Goal: Task Accomplishment & Management: Manage account settings

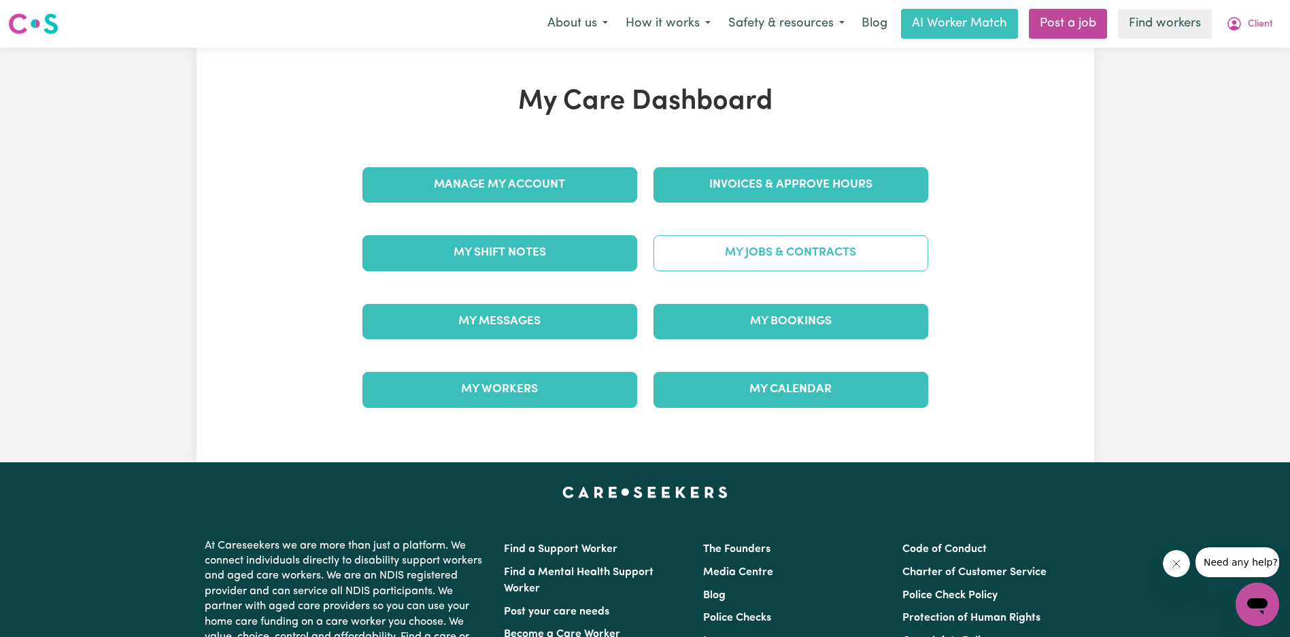
click at [786, 268] on link "My Jobs & Contracts" at bounding box center [791, 252] width 275 height 35
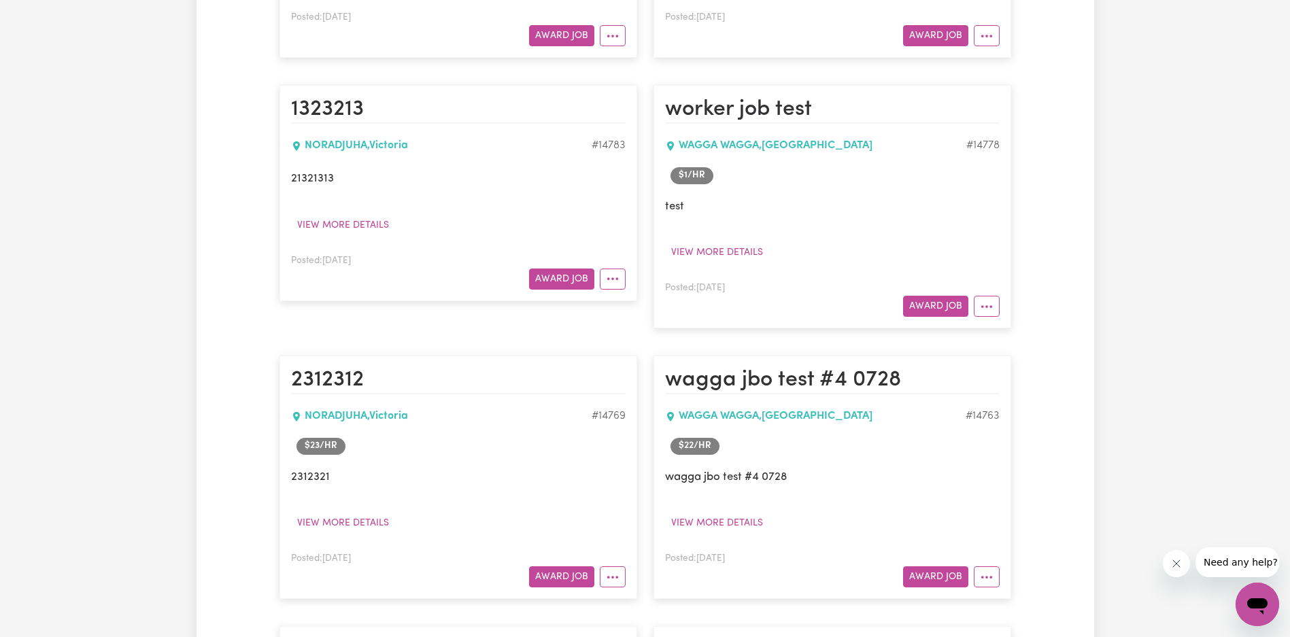
scroll to position [886, 0]
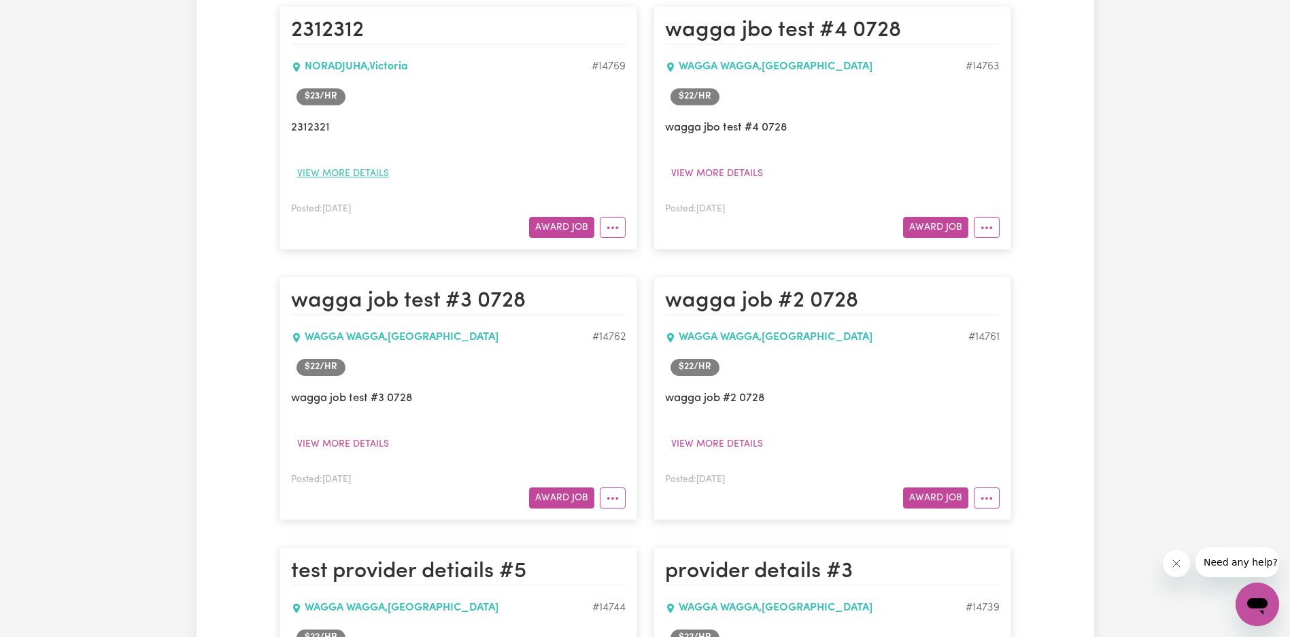
click at [350, 165] on button "View more details" at bounding box center [343, 173] width 104 height 21
click at [737, 175] on button "View more details" at bounding box center [717, 173] width 104 height 21
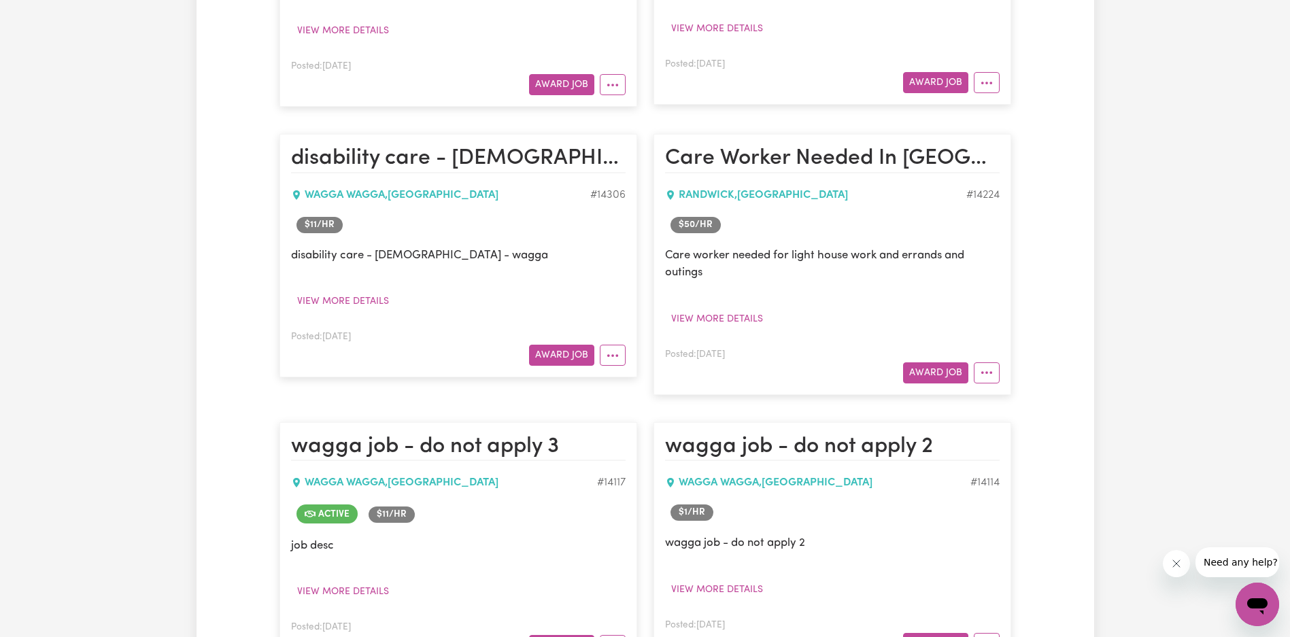
scroll to position [2324, 0]
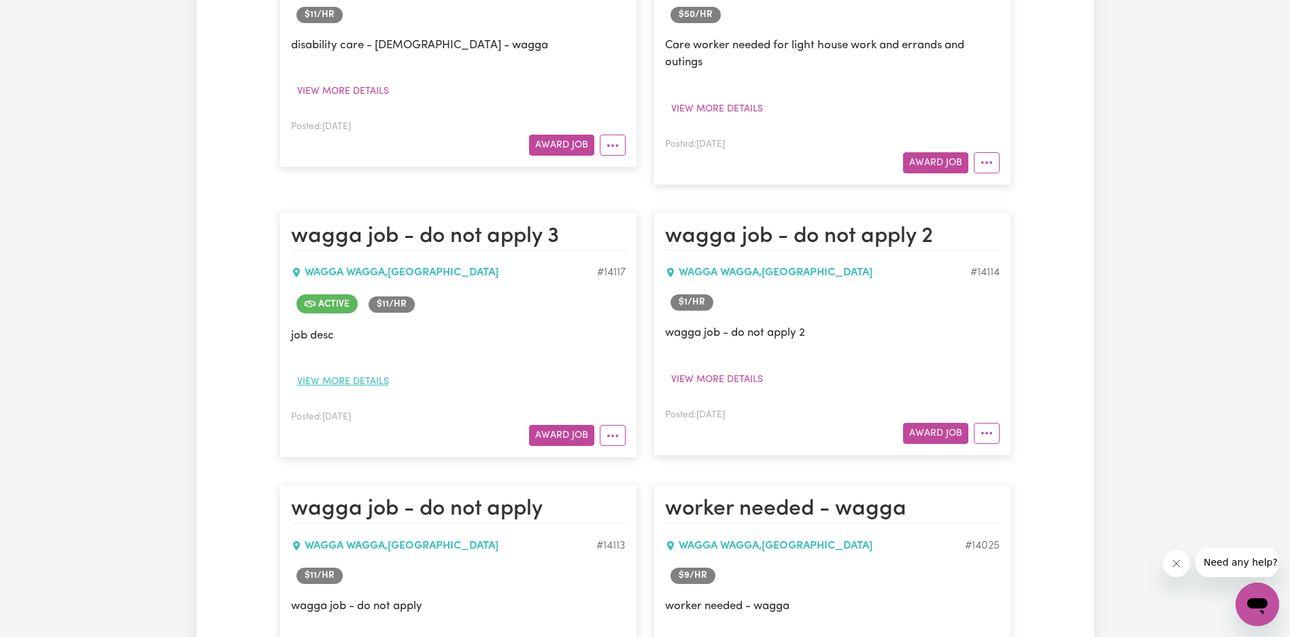
click at [368, 382] on button "View more details" at bounding box center [343, 381] width 104 height 21
click at [722, 375] on button "View more details" at bounding box center [717, 379] width 104 height 21
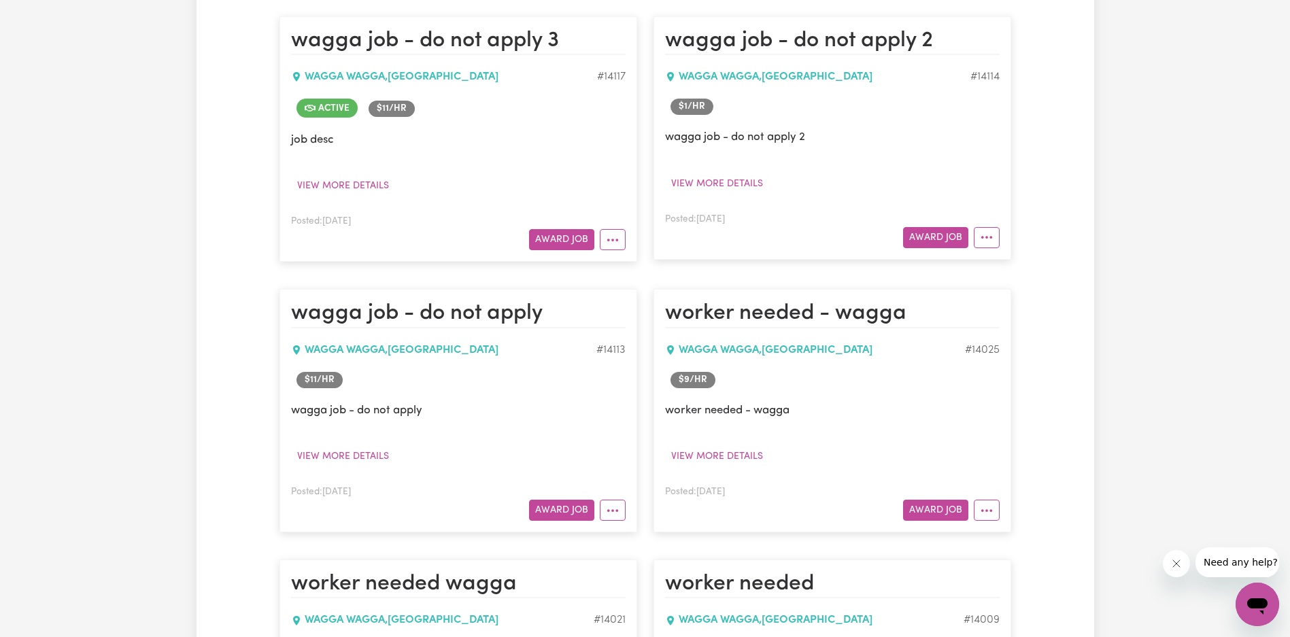
scroll to position [2590, 0]
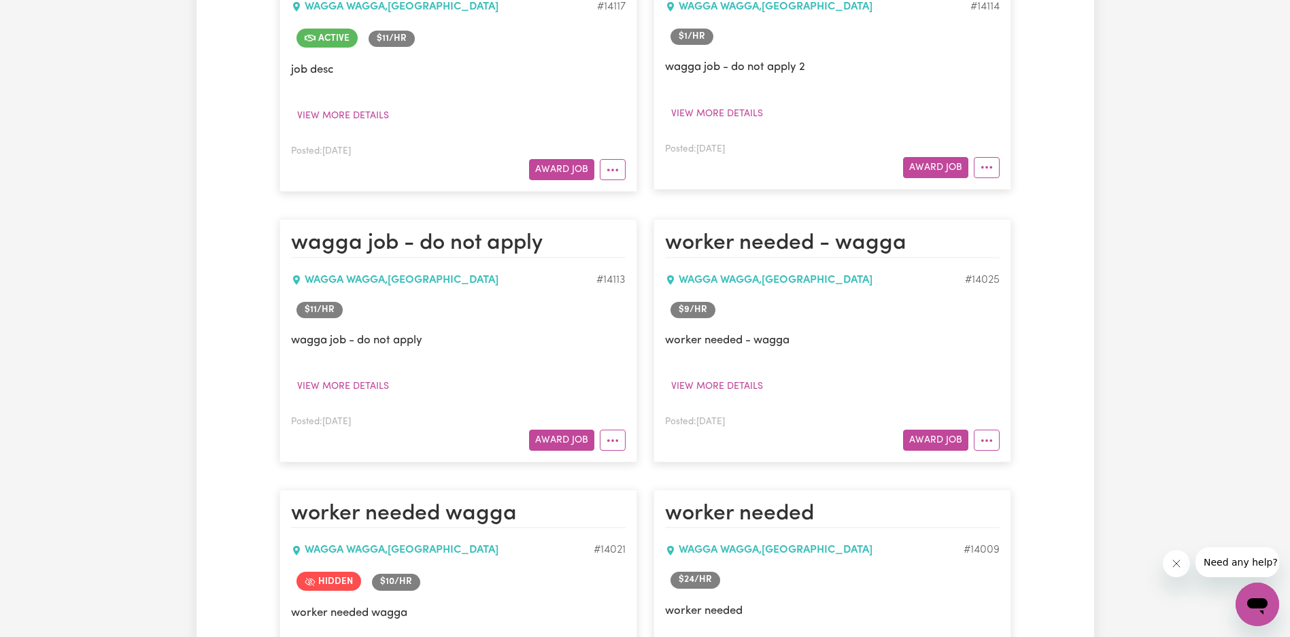
click at [382, 338] on p "wagga job - do not apply" at bounding box center [458, 340] width 335 height 17
click at [734, 377] on button "View more details" at bounding box center [717, 386] width 104 height 21
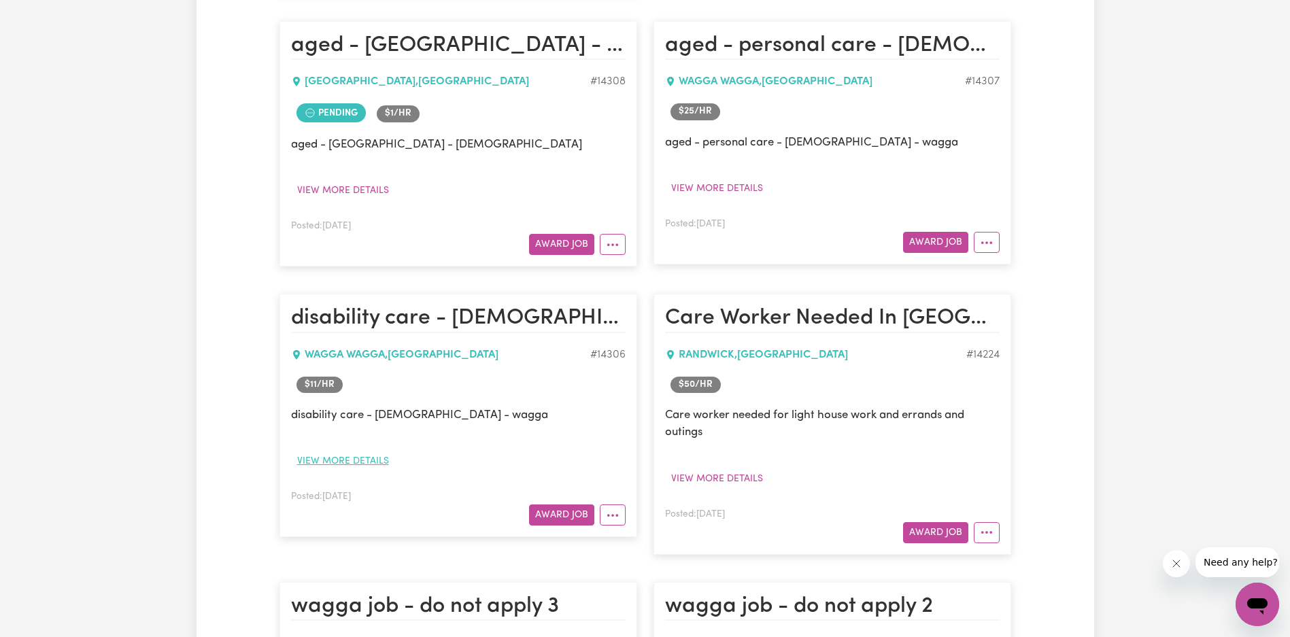
click at [376, 462] on button "View more details" at bounding box center [343, 461] width 104 height 21
click at [556, 510] on button "Award Job" at bounding box center [561, 515] width 65 height 21
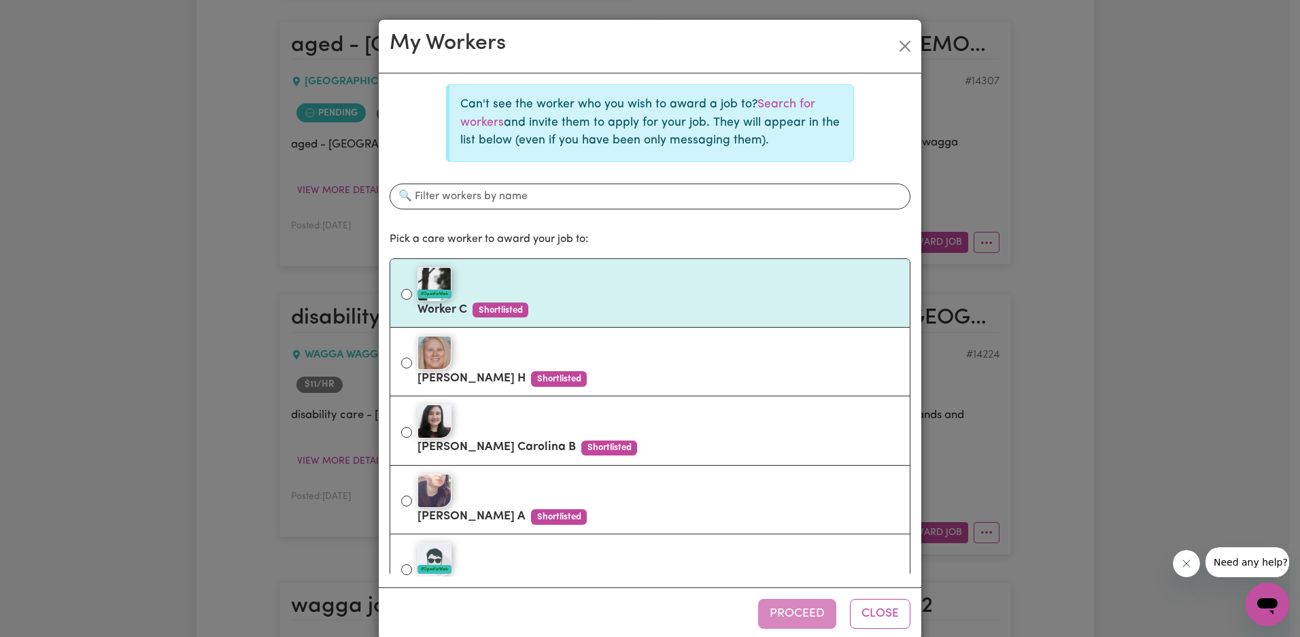
click at [641, 302] on label "#OpenForWork Worker C Shortlisted" at bounding box center [659, 293] width 482 height 57
click at [412, 300] on input "#OpenForWork Worker C Shortlisted" at bounding box center [406, 294] width 11 height 11
radio input "true"
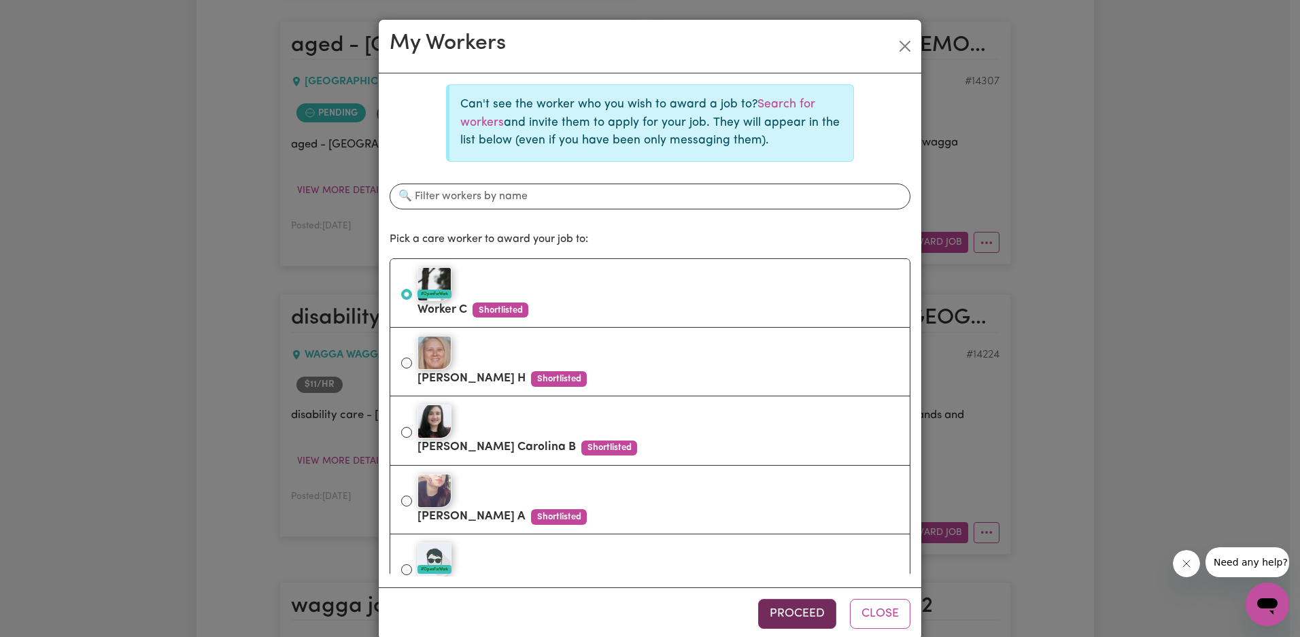
click at [787, 604] on button "Proceed" at bounding box center [797, 614] width 78 height 30
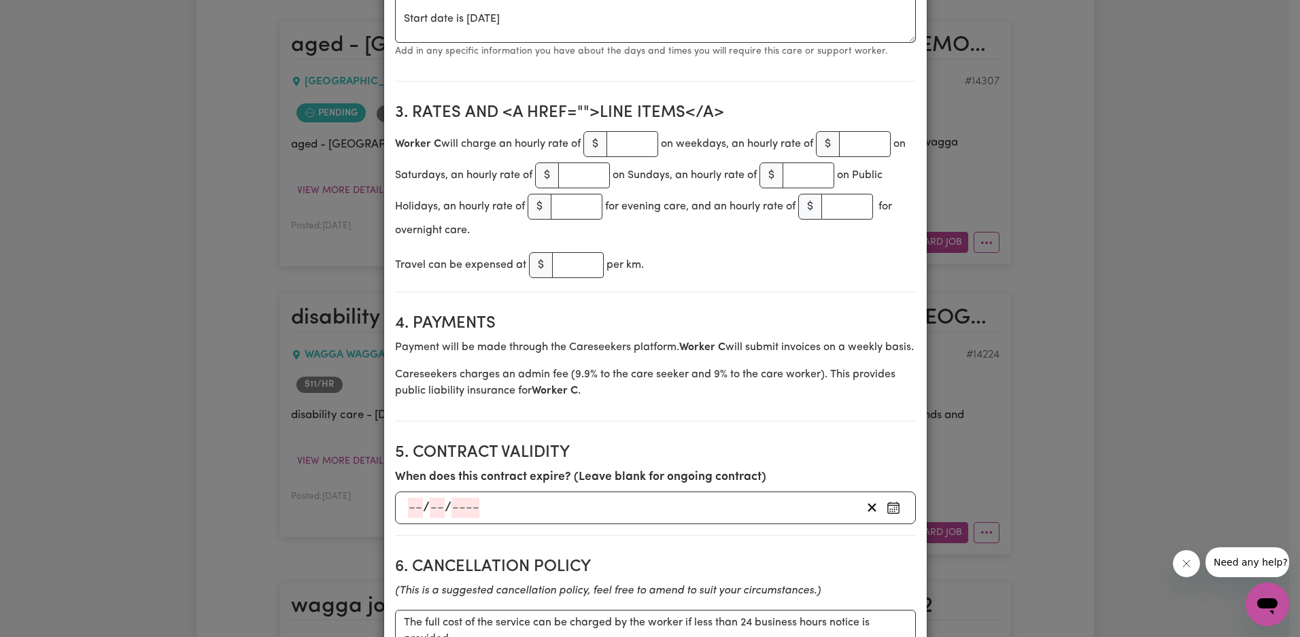
scroll to position [549, 0]
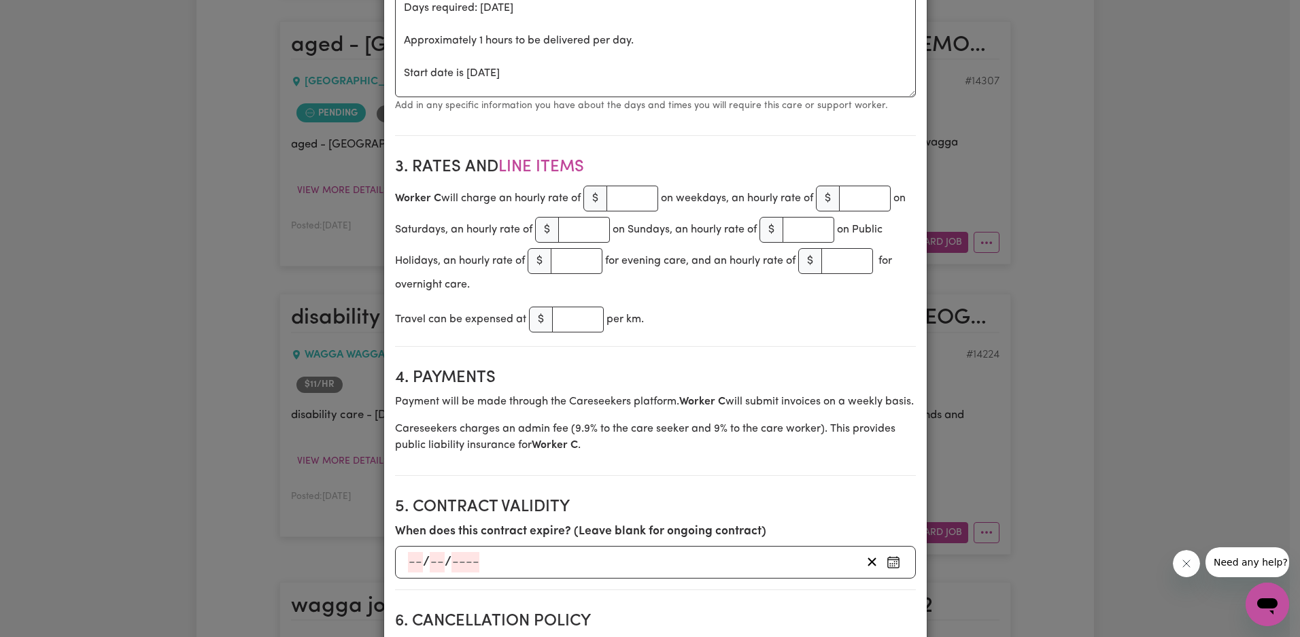
click at [758, 160] on h2 "3. Rates and Line Items" at bounding box center [655, 168] width 521 height 20
click at [843, 132] on section "2. When support will be provided When support will be provided Days required: m…" at bounding box center [655, 47] width 521 height 177
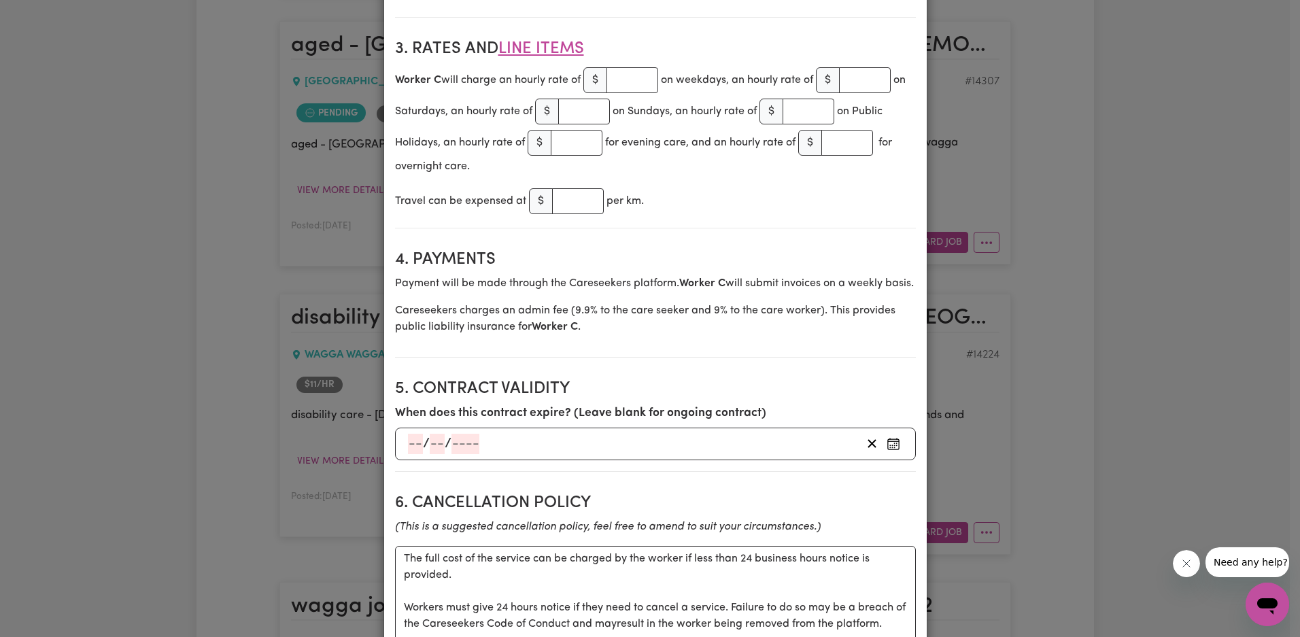
scroll to position [675, 0]
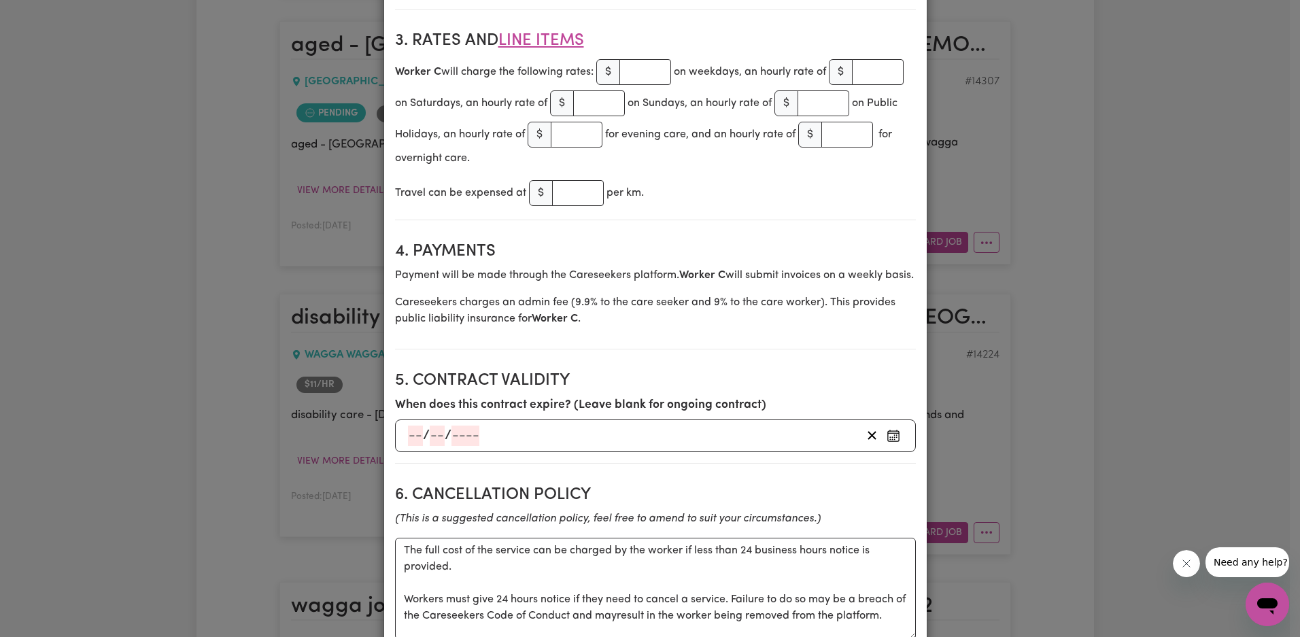
click at [585, 74] on div "Worker C will charge the following rates: $ on weekdays, an hourly rate of $ on…" at bounding box center [655, 111] width 521 height 110
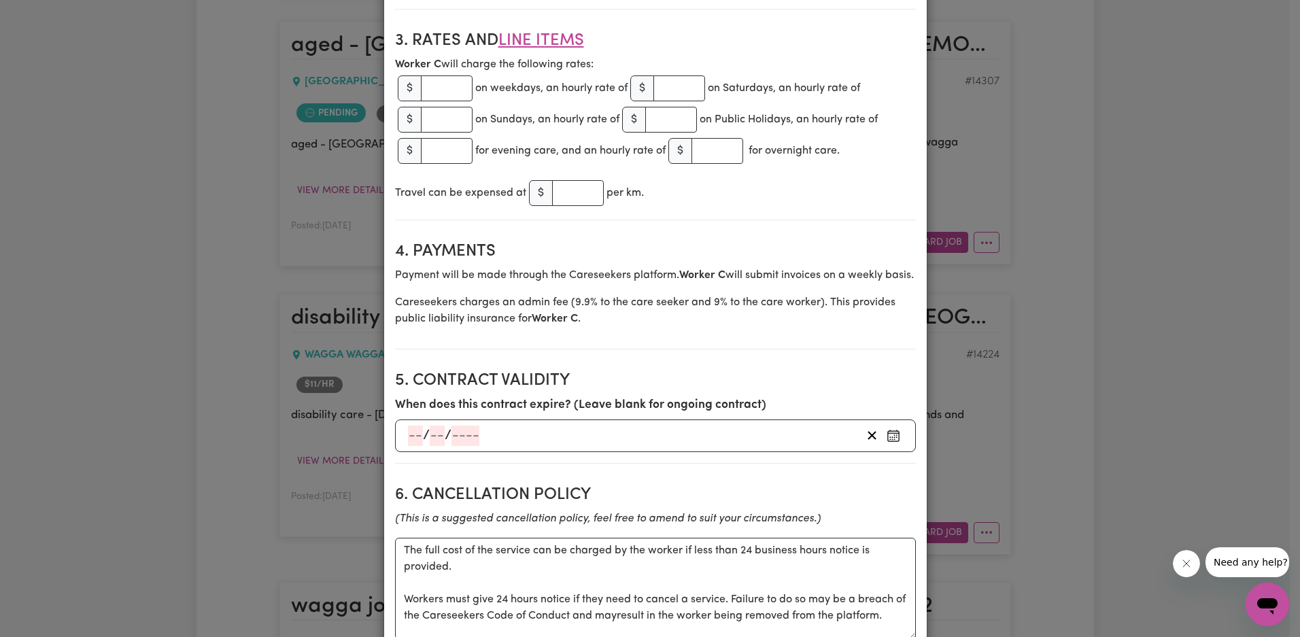
click at [639, 52] on section "3. Rates and Line Items Worker C will charge the following rates: $ on weekdays…" at bounding box center [655, 120] width 521 height 200
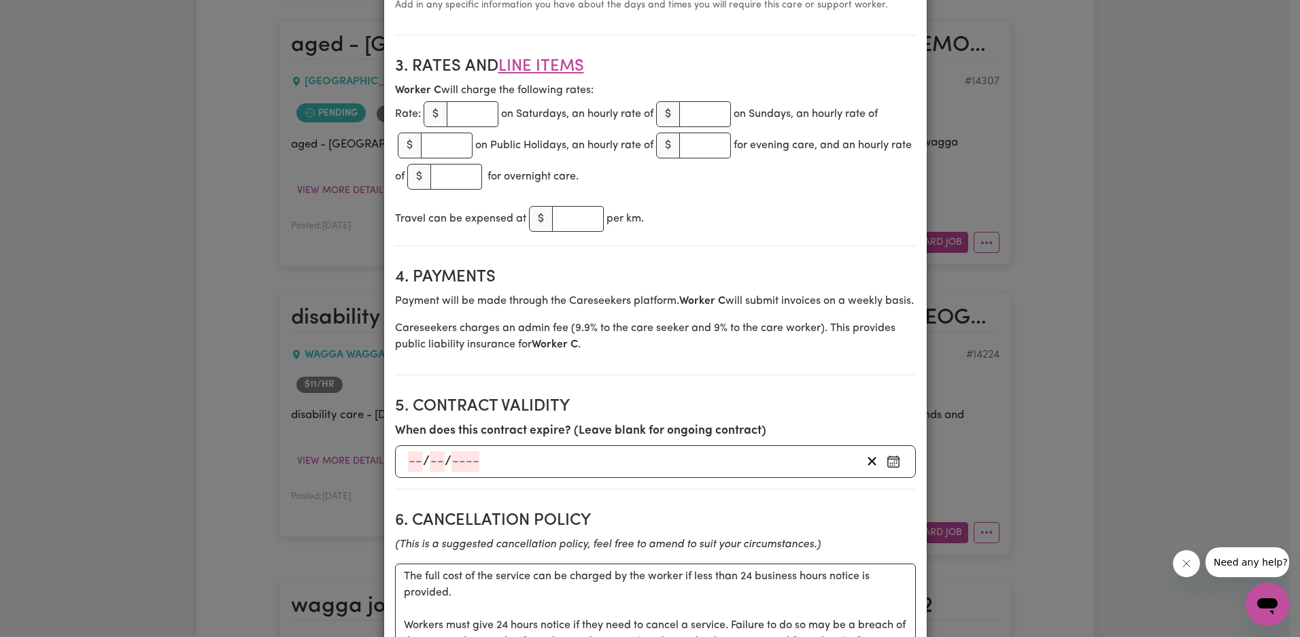
scroll to position [609, 0]
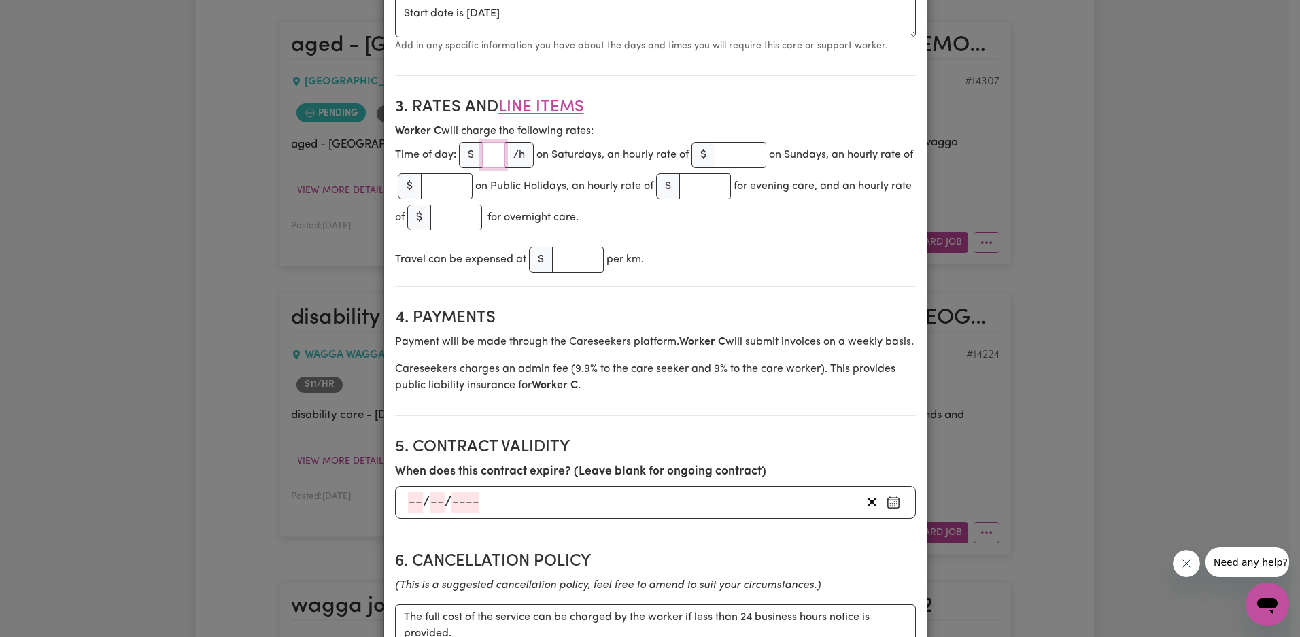
click at [501, 157] on input "number" at bounding box center [493, 155] width 23 height 26
click at [629, 114] on h2 "3. Rates and Line Items" at bounding box center [655, 108] width 521 height 20
click at [483, 154] on input "23331" at bounding box center [493, 155] width 23 height 26
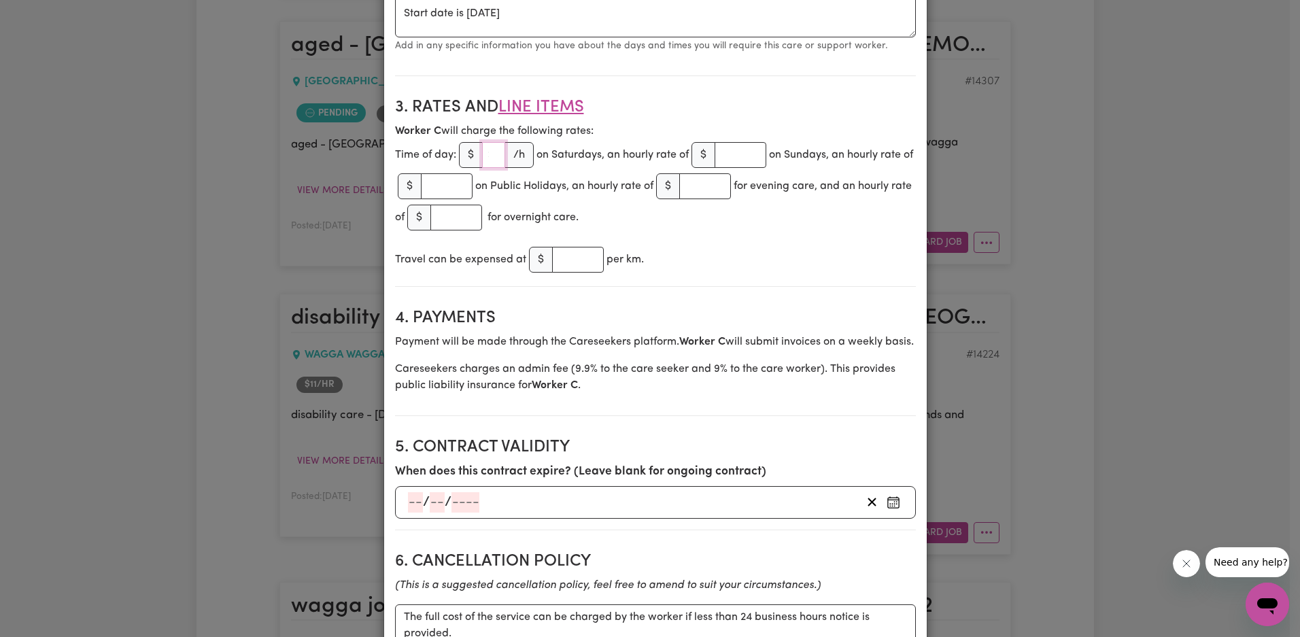
click at [483, 154] on input "23331" at bounding box center [493, 155] width 23 height 26
click at [654, 126] on div "Worker C will charge the following rates: Time of day: $ 999 /h on Saturdays, a…" at bounding box center [655, 178] width 521 height 110
click at [499, 152] on input "999" at bounding box center [493, 155] width 23 height 26
click at [492, 156] on input "999" at bounding box center [493, 155] width 23 height 26
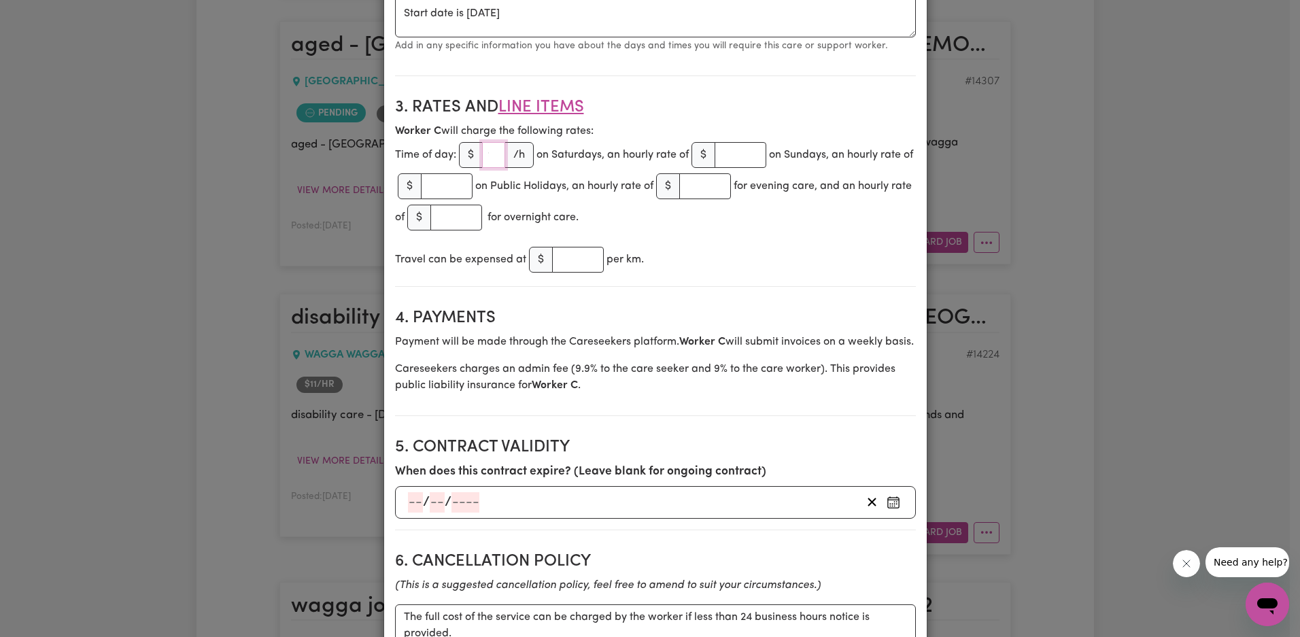
click at [492, 156] on input "999" at bounding box center [493, 155] width 23 height 26
type input "45"
click at [681, 105] on h2 "3. Rates and Line Items" at bounding box center [655, 108] width 521 height 20
click at [495, 158] on input "45" at bounding box center [493, 155] width 23 height 26
click at [613, 126] on div "Worker C will charge the following rates: Line Item: $ 45 /h on Saturdays, an h…" at bounding box center [655, 178] width 521 height 110
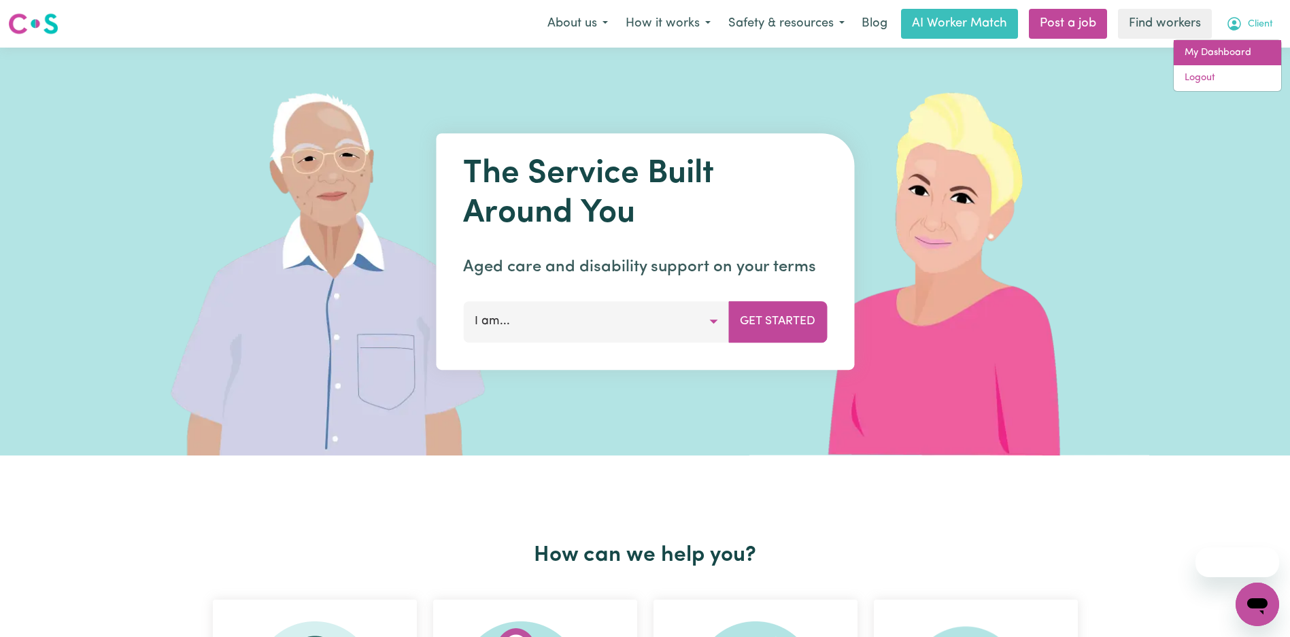
click at [1236, 48] on link "My Dashboard" at bounding box center [1227, 53] width 107 height 26
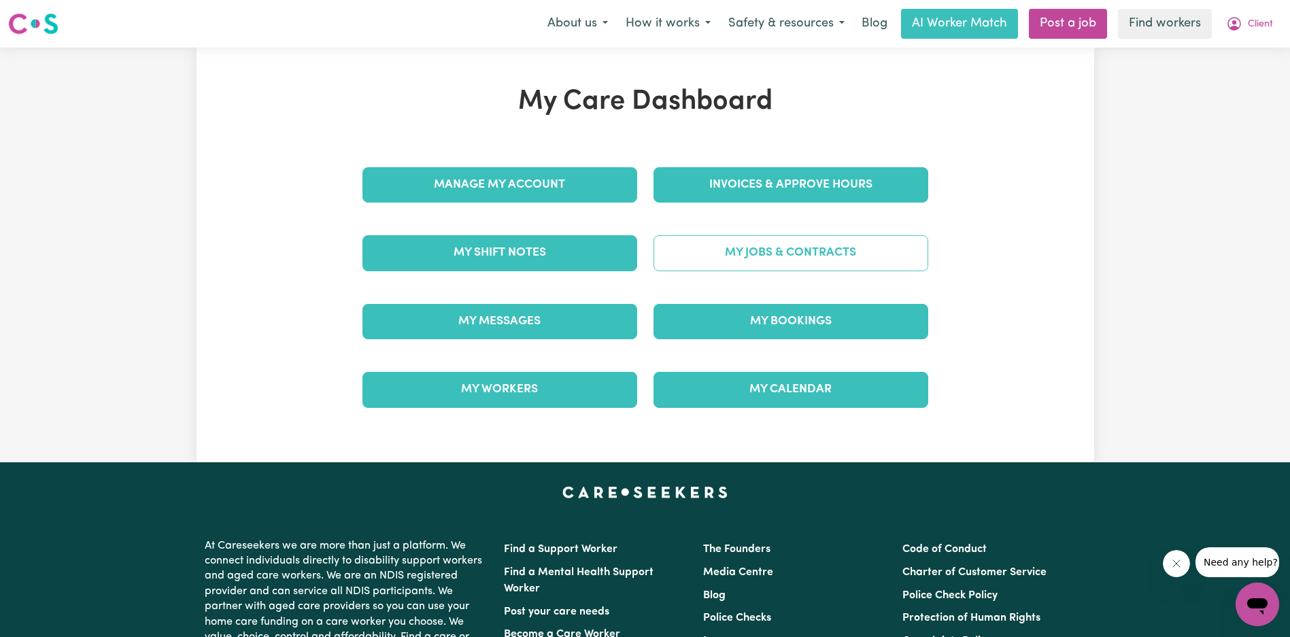
click at [786, 243] on link "My Jobs & Contracts" at bounding box center [791, 252] width 275 height 35
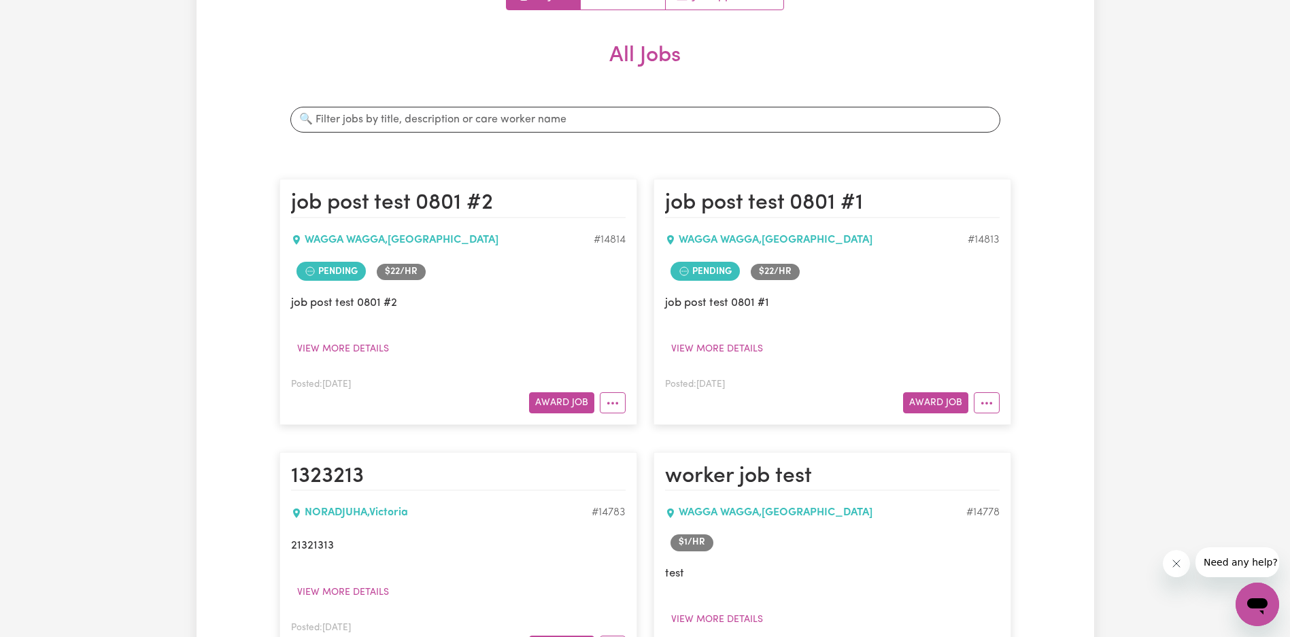
scroll to position [309, 0]
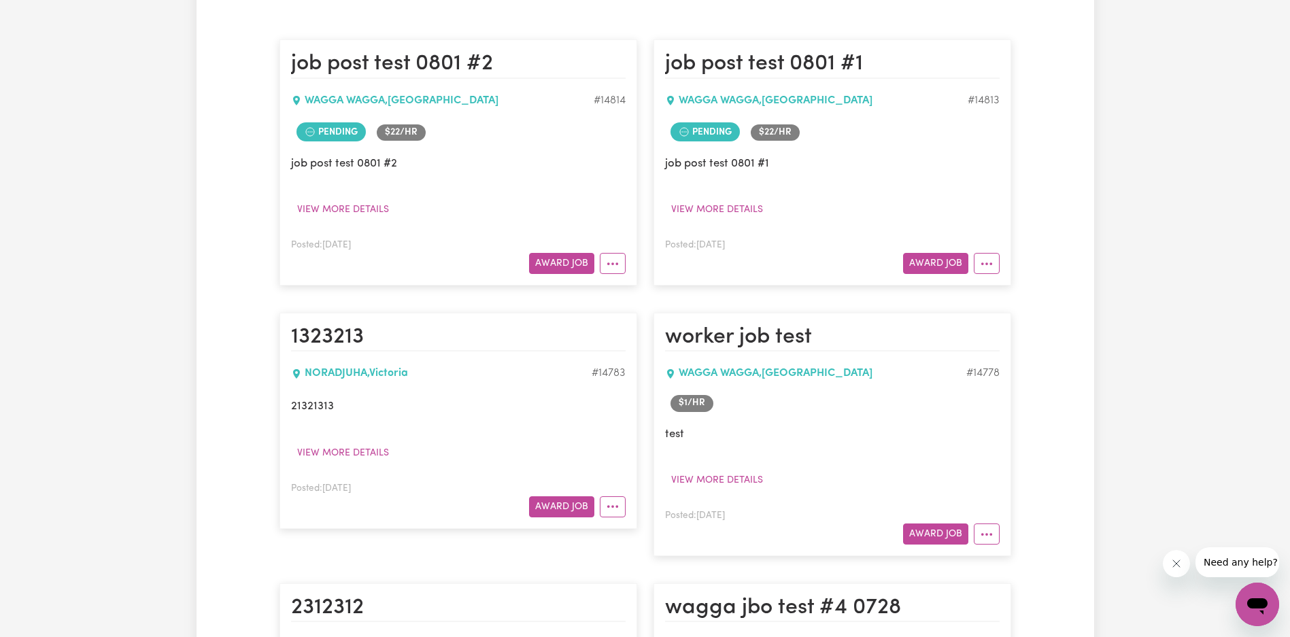
click at [978, 271] on button "More options" at bounding box center [987, 263] width 26 height 21
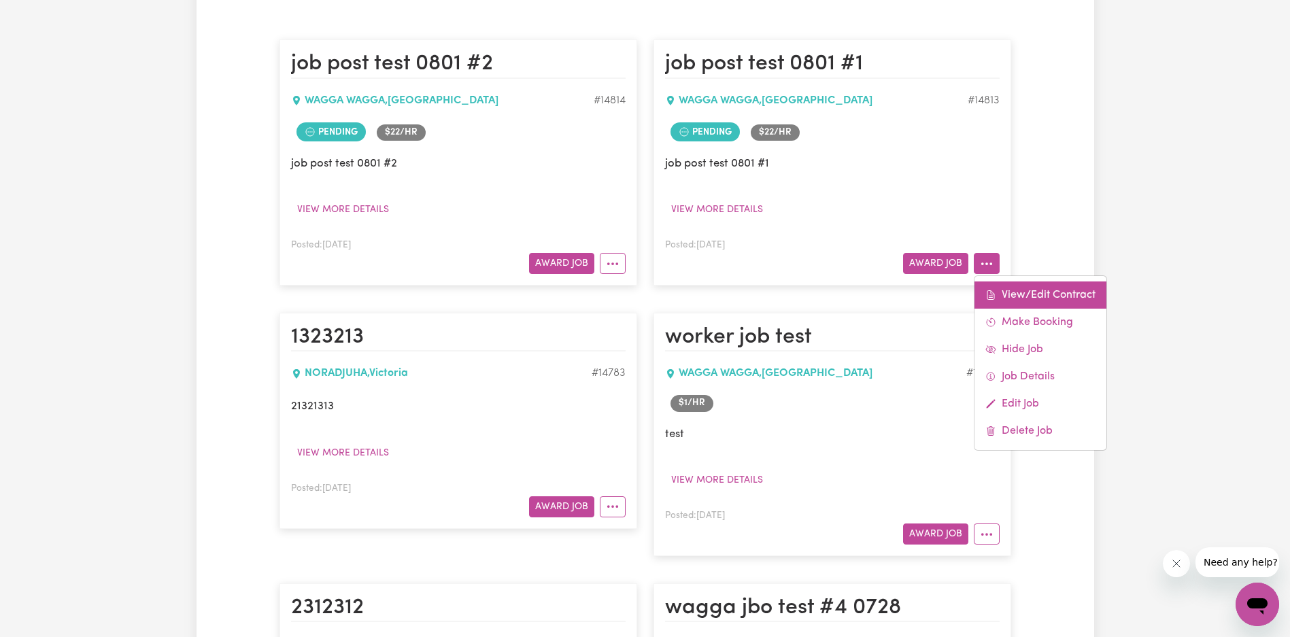
click at [990, 291] on icon at bounding box center [990, 295] width 11 height 11
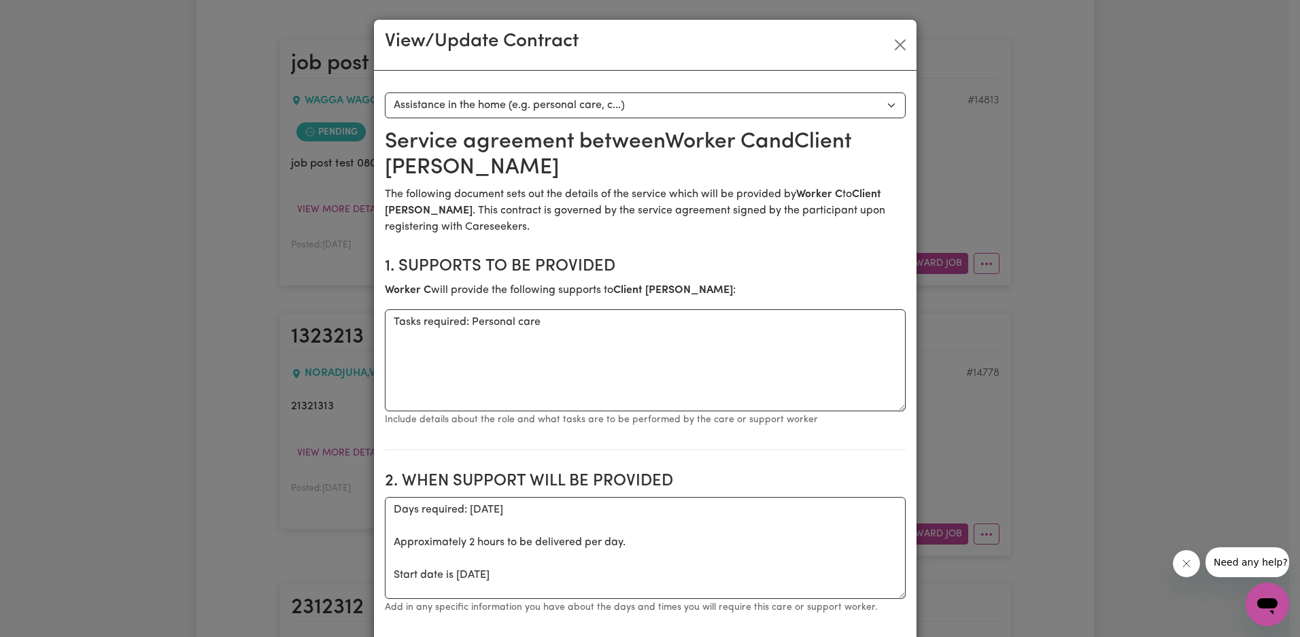
click at [875, 131] on h2 "Service agreement between Worker C and Client [PERSON_NAME]" at bounding box center [645, 155] width 521 height 52
click at [894, 40] on button "Close" at bounding box center [901, 45] width 22 height 22
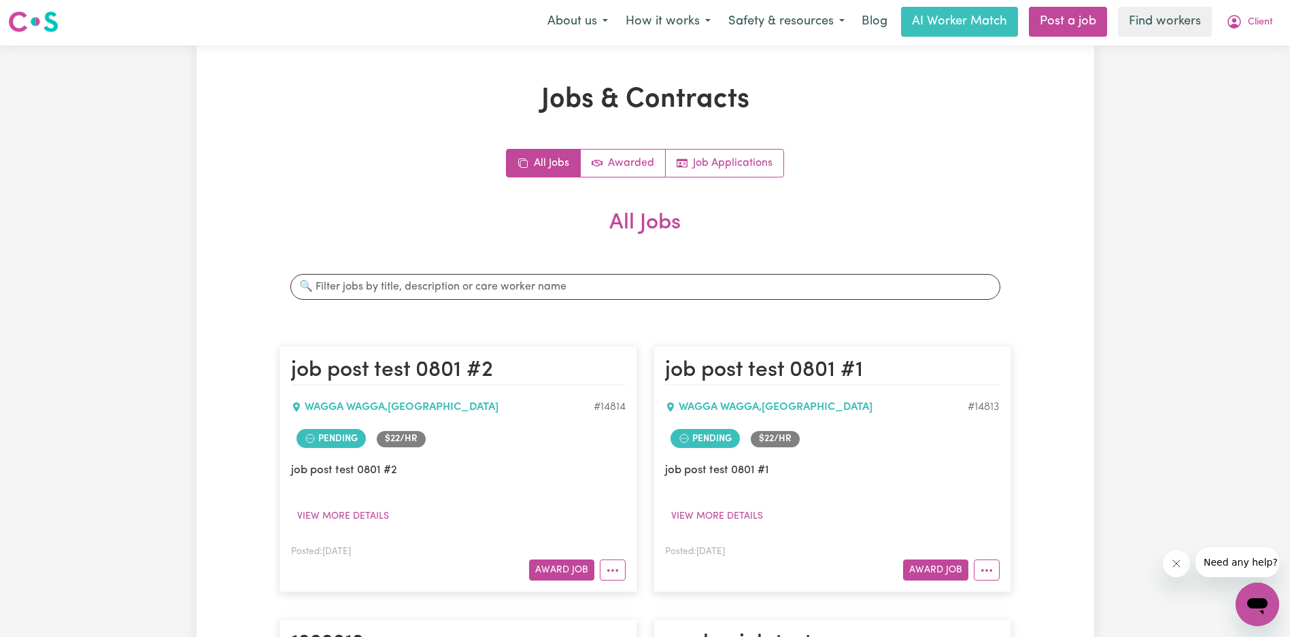
scroll to position [0, 0]
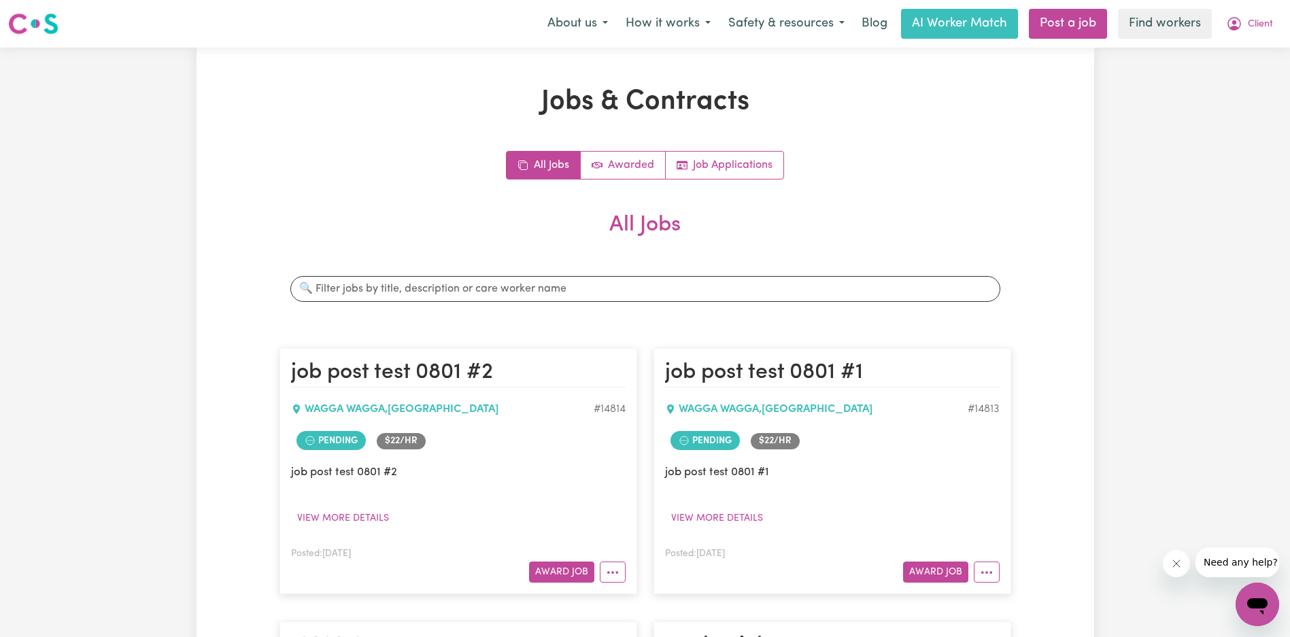
click at [1240, 31] on icon "My Account" at bounding box center [1234, 24] width 16 height 16
click at [1240, 44] on link "My Dashboard" at bounding box center [1227, 53] width 107 height 26
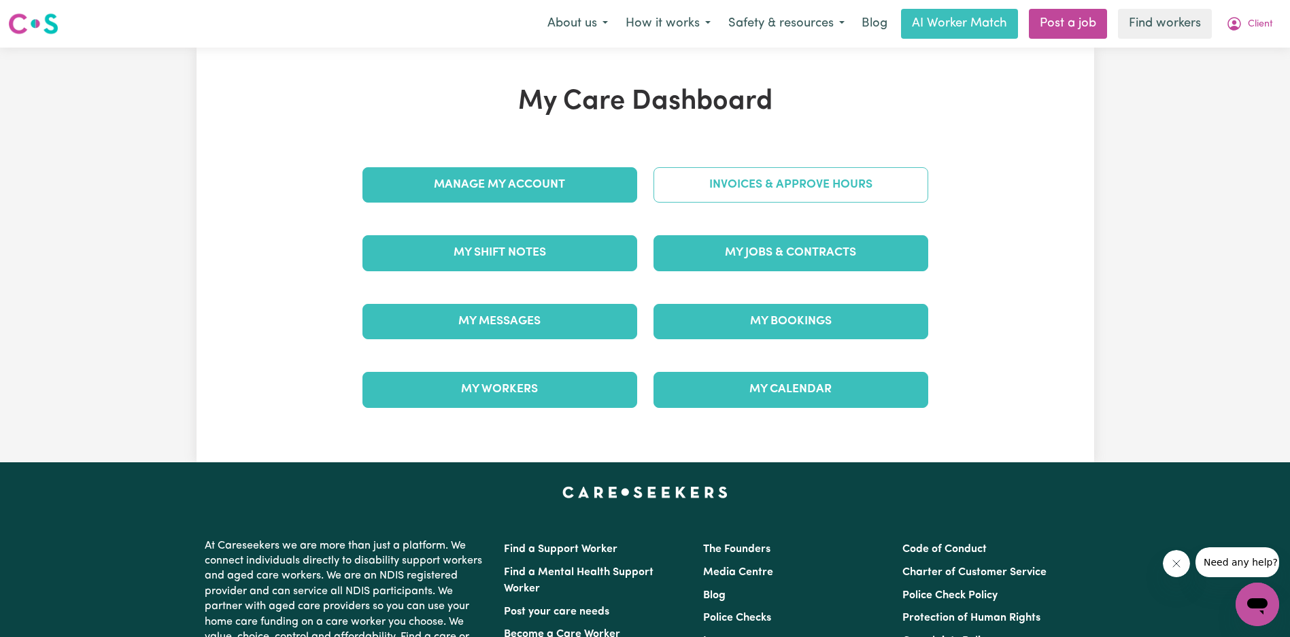
click at [864, 193] on link "Invoices & Approve Hours" at bounding box center [791, 184] width 275 height 35
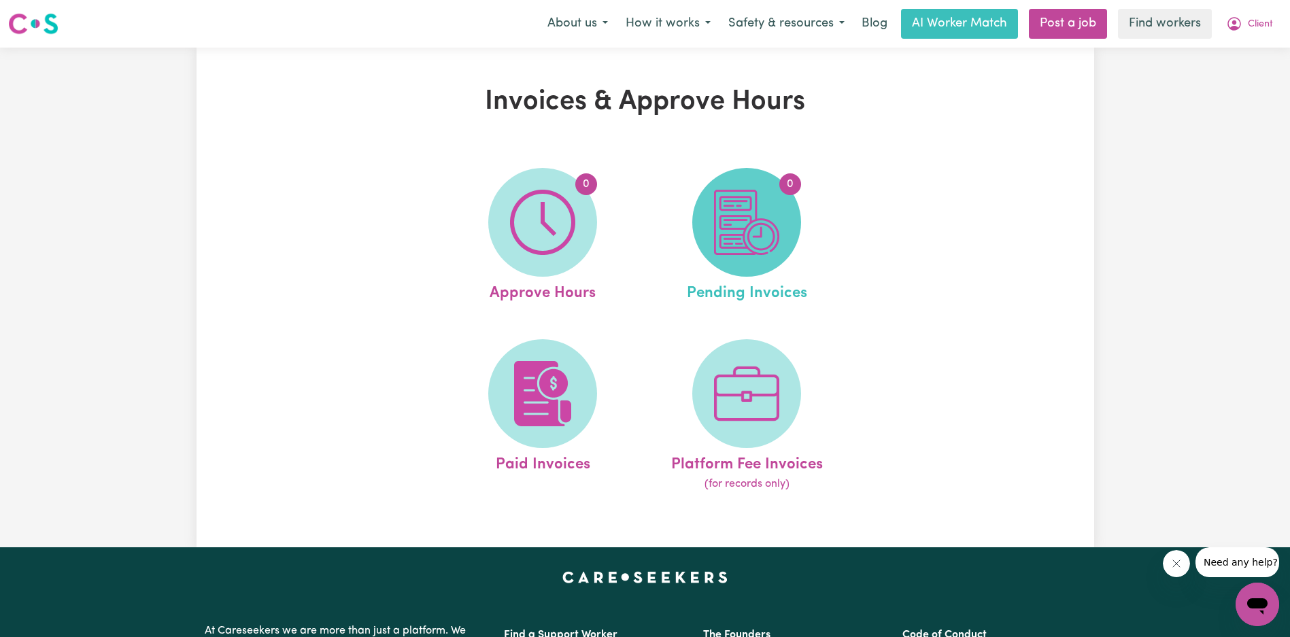
click at [740, 216] on img at bounding box center [746, 222] width 65 height 65
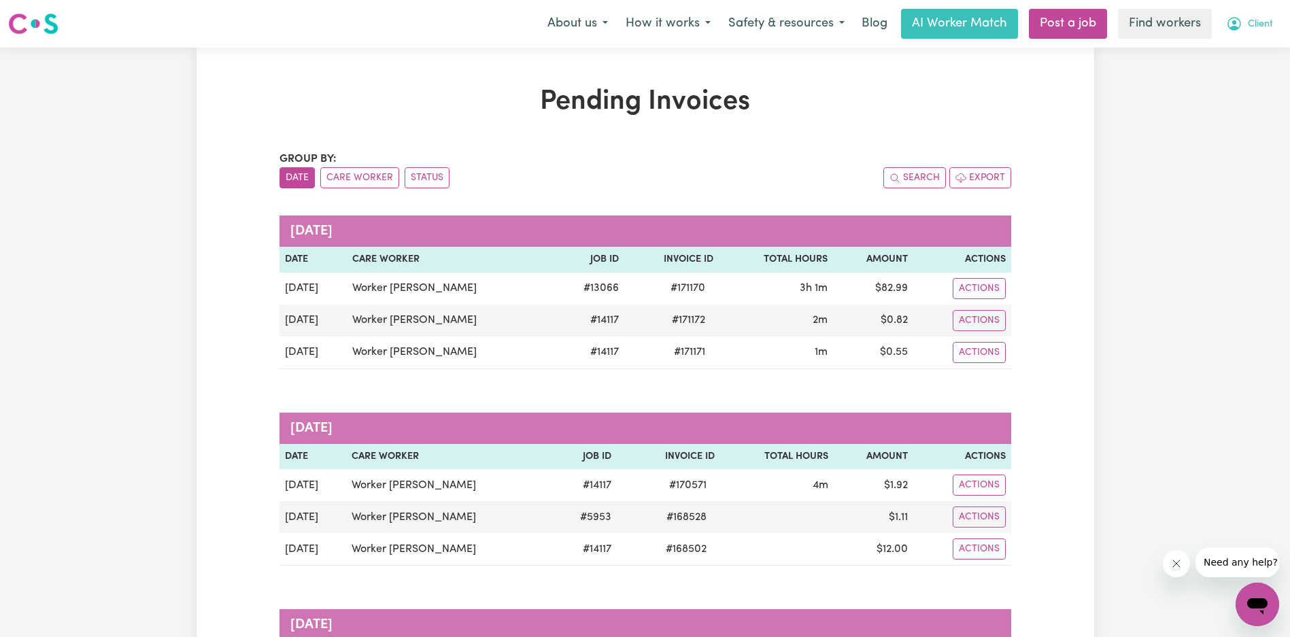
drag, startPoint x: 1249, startPoint y: 24, endPoint x: 1247, endPoint y: 34, distance: 9.9
click at [1249, 25] on span "Client" at bounding box center [1260, 24] width 25 height 15
drag, startPoint x: 1247, startPoint y: 34, endPoint x: 1241, endPoint y: 49, distance: 16.2
click at [1241, 49] on link "My Dashboard" at bounding box center [1227, 53] width 107 height 26
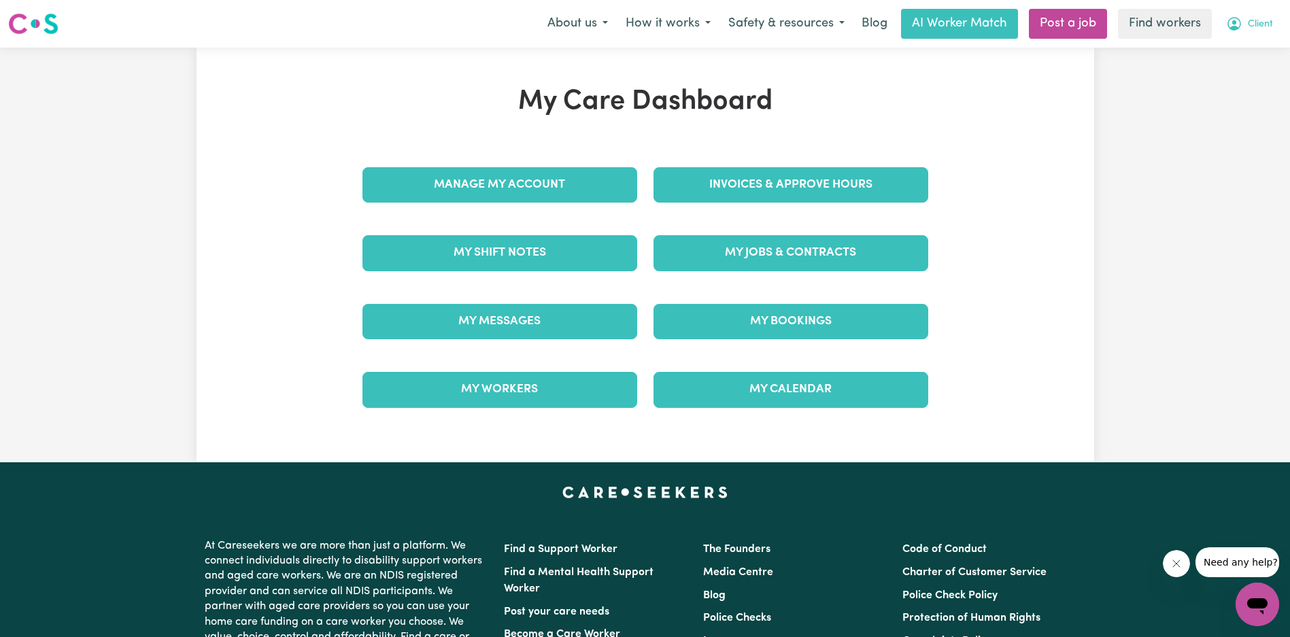
click at [1252, 30] on span "Client" at bounding box center [1260, 24] width 25 height 15
click at [1234, 75] on link "Logout" at bounding box center [1227, 78] width 107 height 26
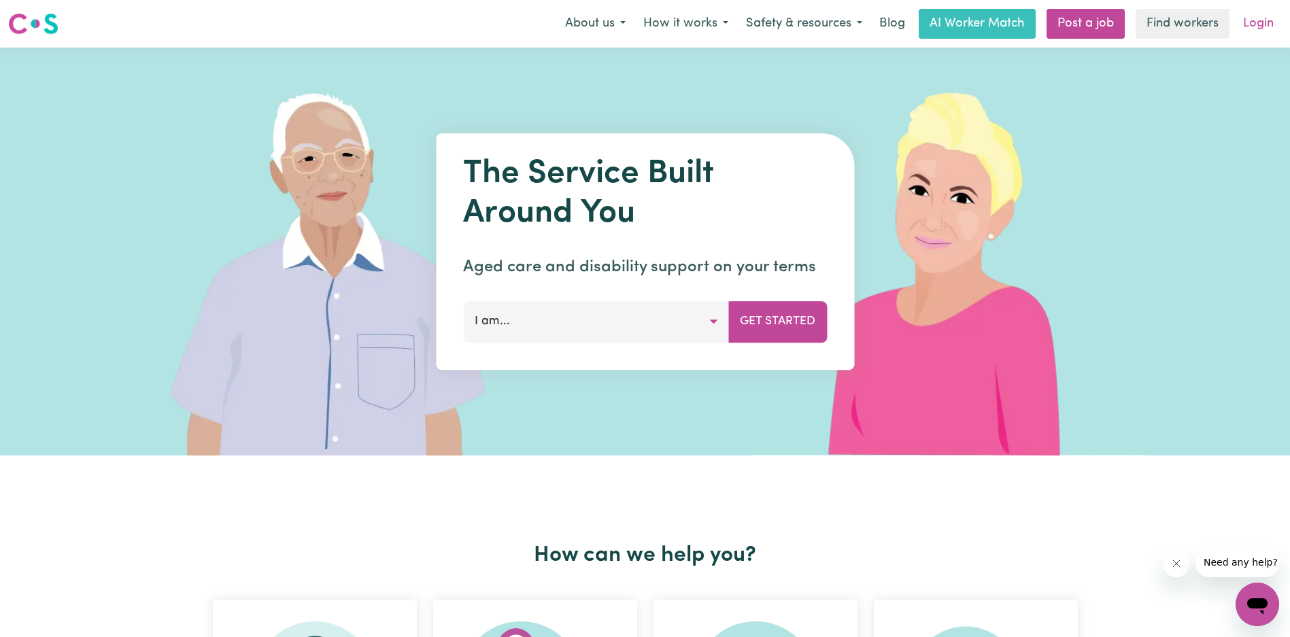
click at [1266, 24] on link "Login" at bounding box center [1258, 24] width 47 height 30
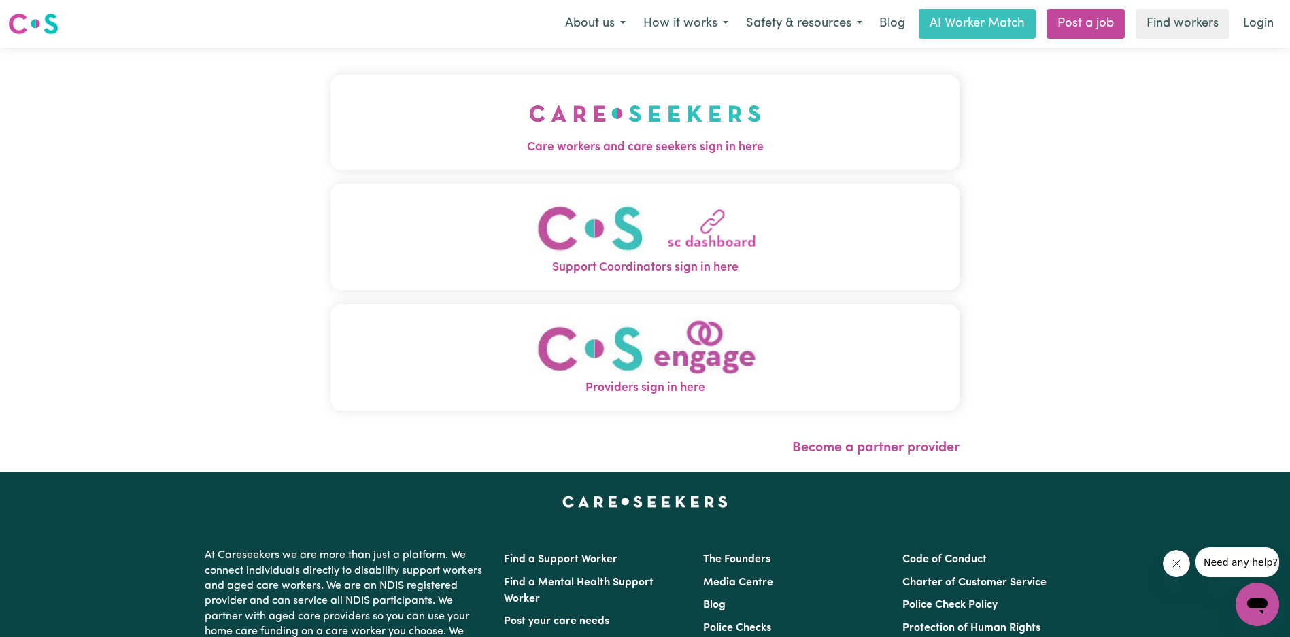
click at [529, 114] on img "Care workers and care seekers sign in here" at bounding box center [645, 113] width 232 height 50
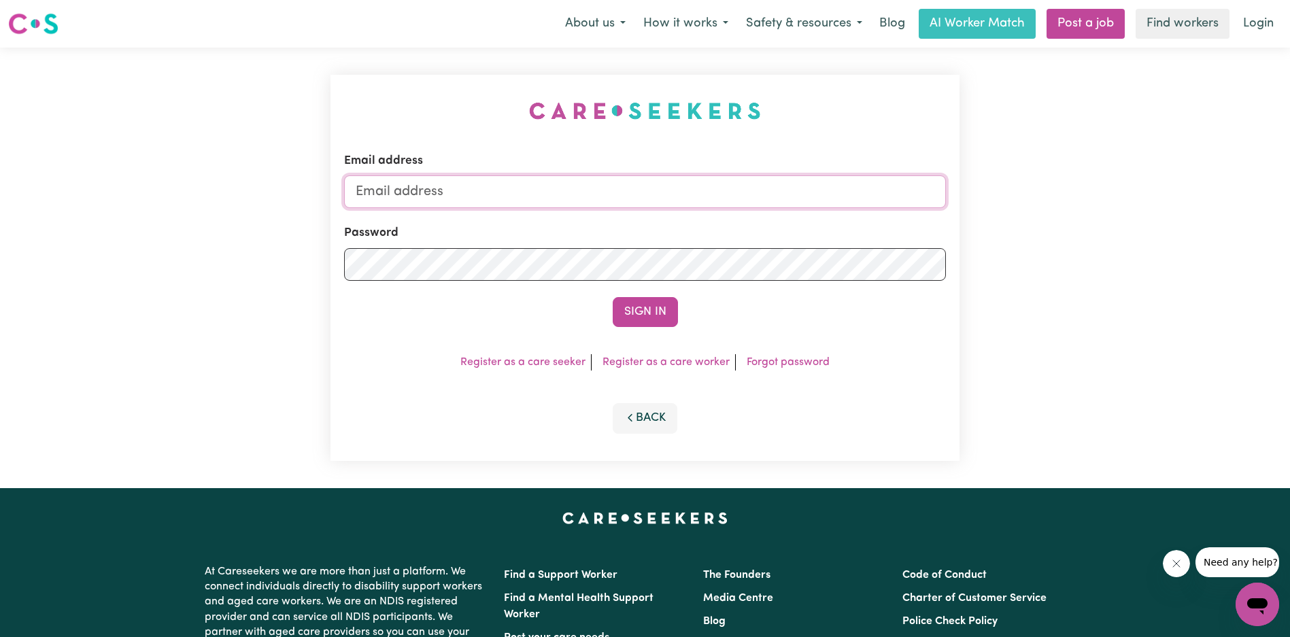
click at [577, 192] on input "Email address" at bounding box center [645, 191] width 602 height 33
type input "[EMAIL_ADDRESS][DOMAIN_NAME]"
click at [635, 311] on button "Sign In" at bounding box center [645, 312] width 65 height 30
